Goal: Transaction & Acquisition: Purchase product/service

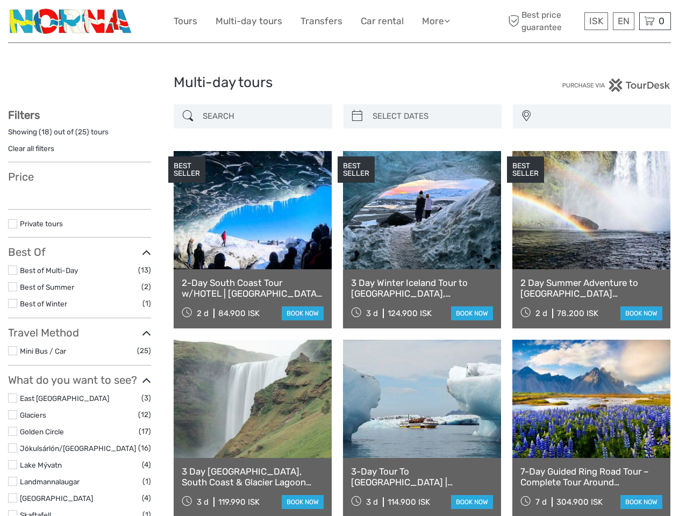
select select
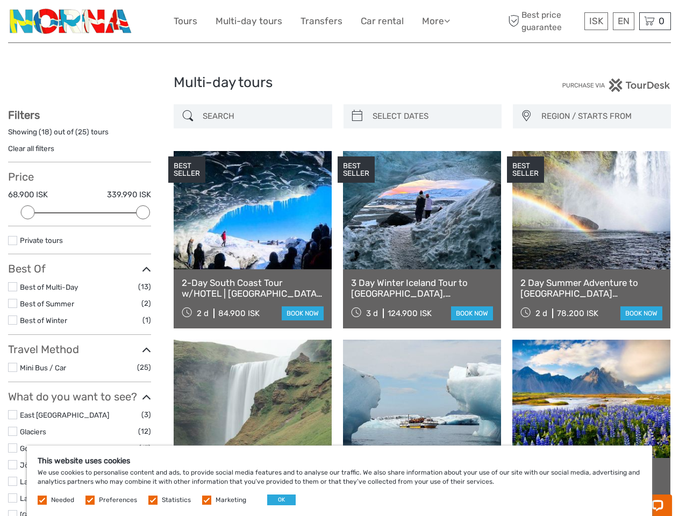
click at [435, 21] on link "More" at bounding box center [436, 21] width 28 height 16
click at [448, 20] on icon at bounding box center [447, 20] width 6 height 9
click at [596, 21] on span "ISK" at bounding box center [596, 21] width 14 height 11
click at [623, 21] on div "EN English Español Deutsch" at bounding box center [624, 21] width 22 height 18
click at [655, 21] on div "0 Items Total 0 ISK Checkout The shopping cart is empty." at bounding box center [655, 21] width 32 height 18
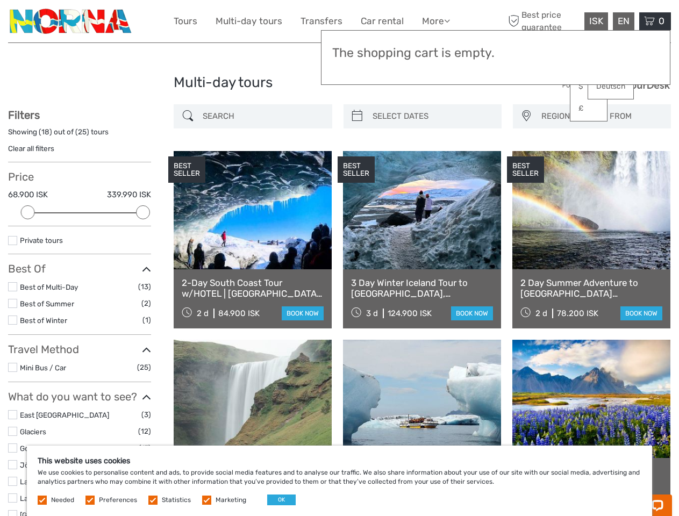
click at [28, 212] on div at bounding box center [28, 212] width 14 height 14
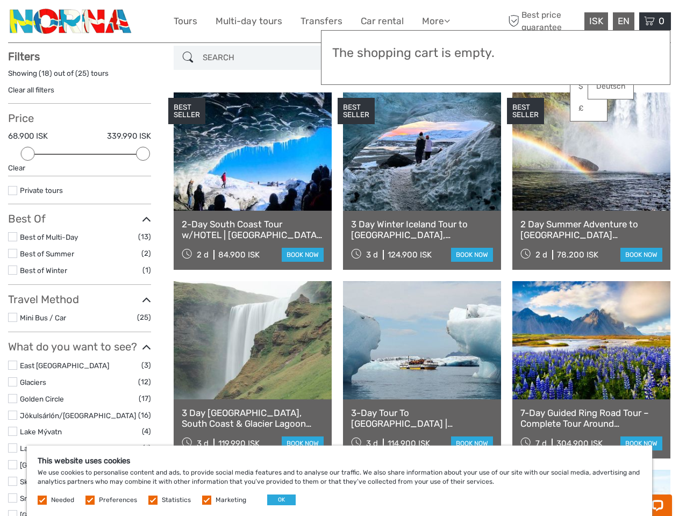
scroll to position [61, 0]
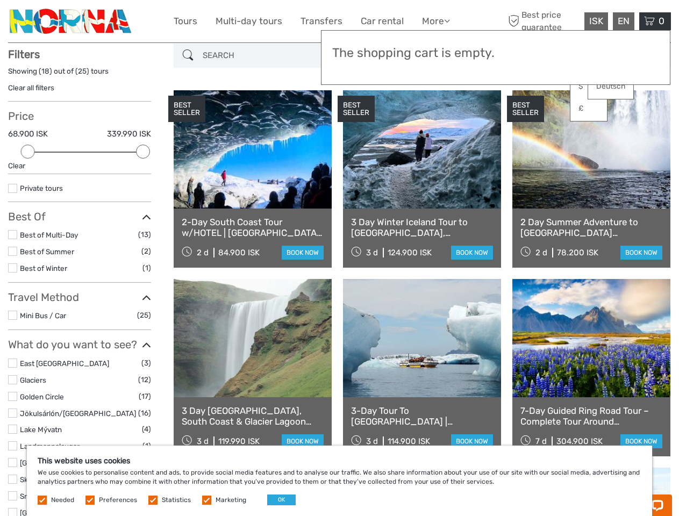
click at [143, 212] on div "Filters Showing ( 18 ) out of ( 25 ) tours Clear all filters Price 68.900 ISK 3…" at bounding box center [79, 435] width 143 height 774
click at [357, 116] on div "BEST SELLER" at bounding box center [356, 109] width 37 height 27
click at [432, 116] on link at bounding box center [422, 149] width 158 height 118
click at [526, 116] on div "BEST SELLER" at bounding box center [525, 109] width 37 height 27
